Goal: Navigation & Orientation: Find specific page/section

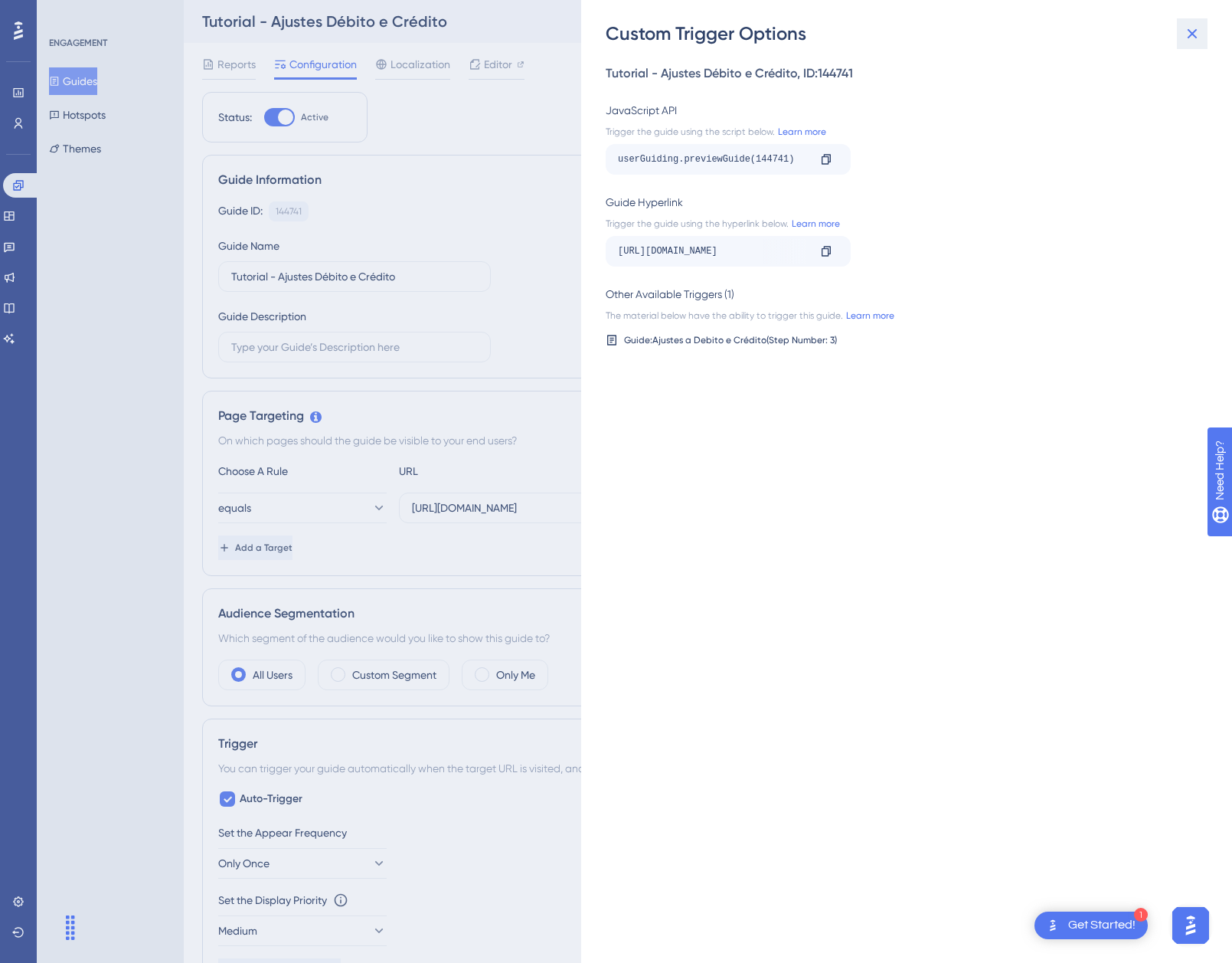
click at [1191, 30] on icon at bounding box center [1192, 34] width 18 height 18
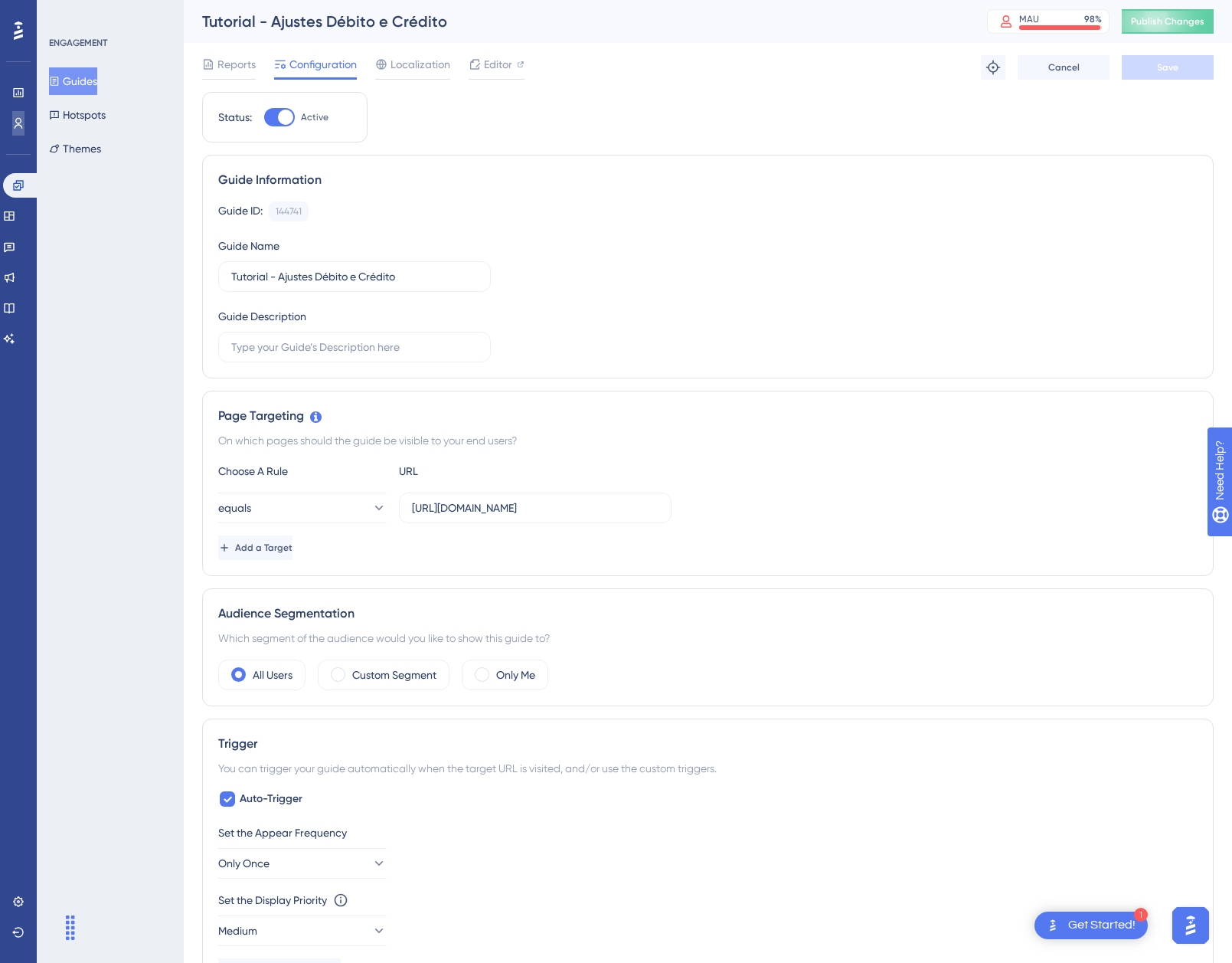
click at [12, 123] on link at bounding box center [18, 123] width 12 height 25
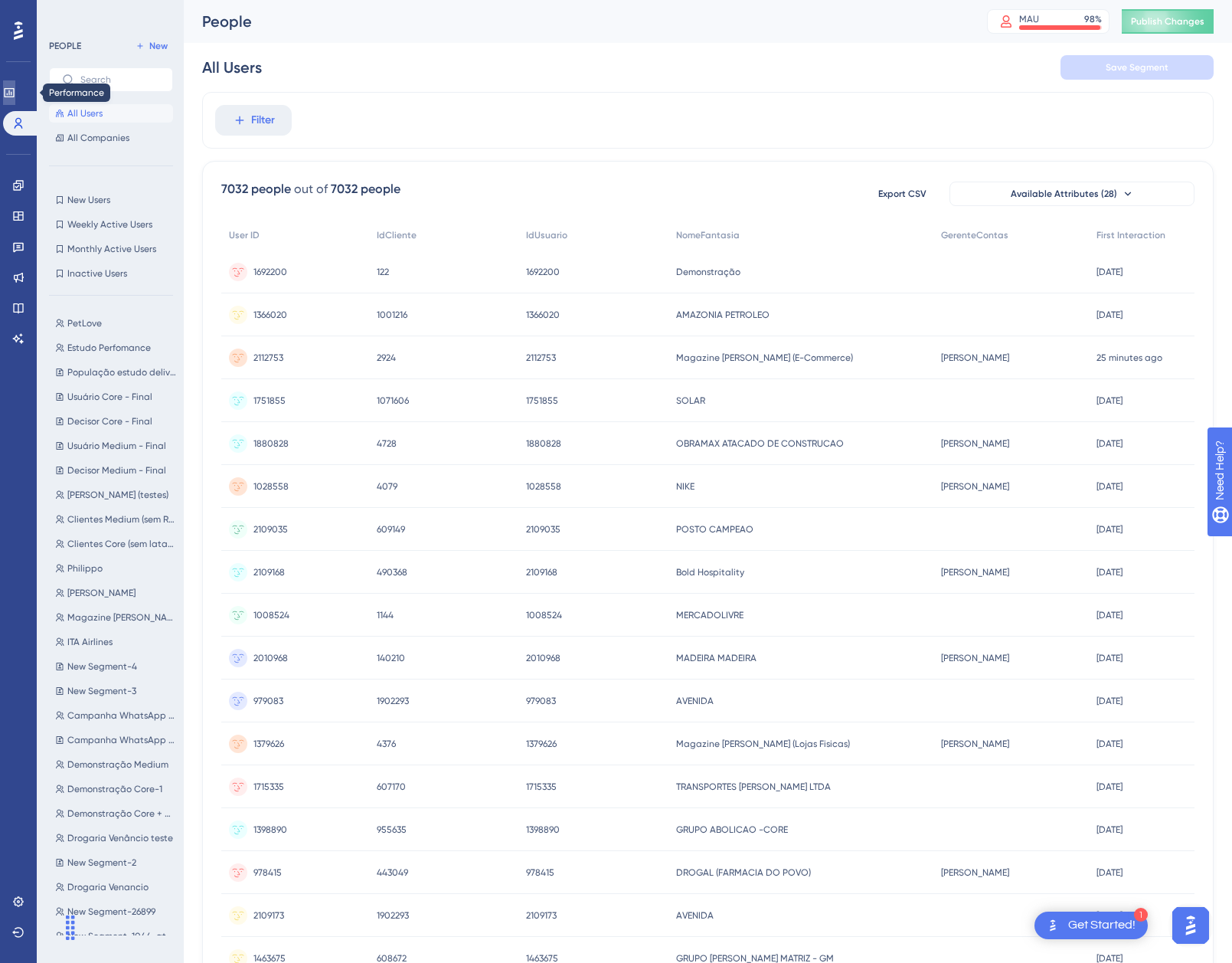
click at [16, 87] on icon at bounding box center [9, 93] width 12 height 12
